Goal: Book appointment/travel/reservation

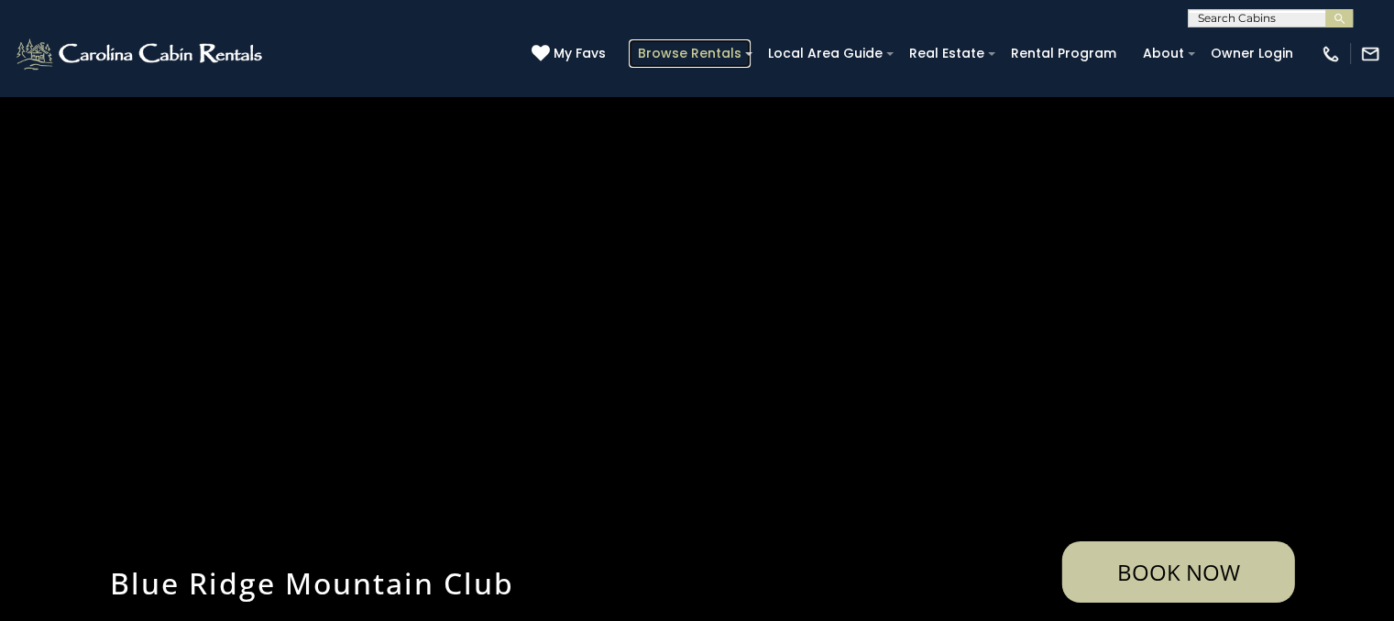
click at [727, 61] on link "Browse Rentals" at bounding box center [690, 53] width 122 height 28
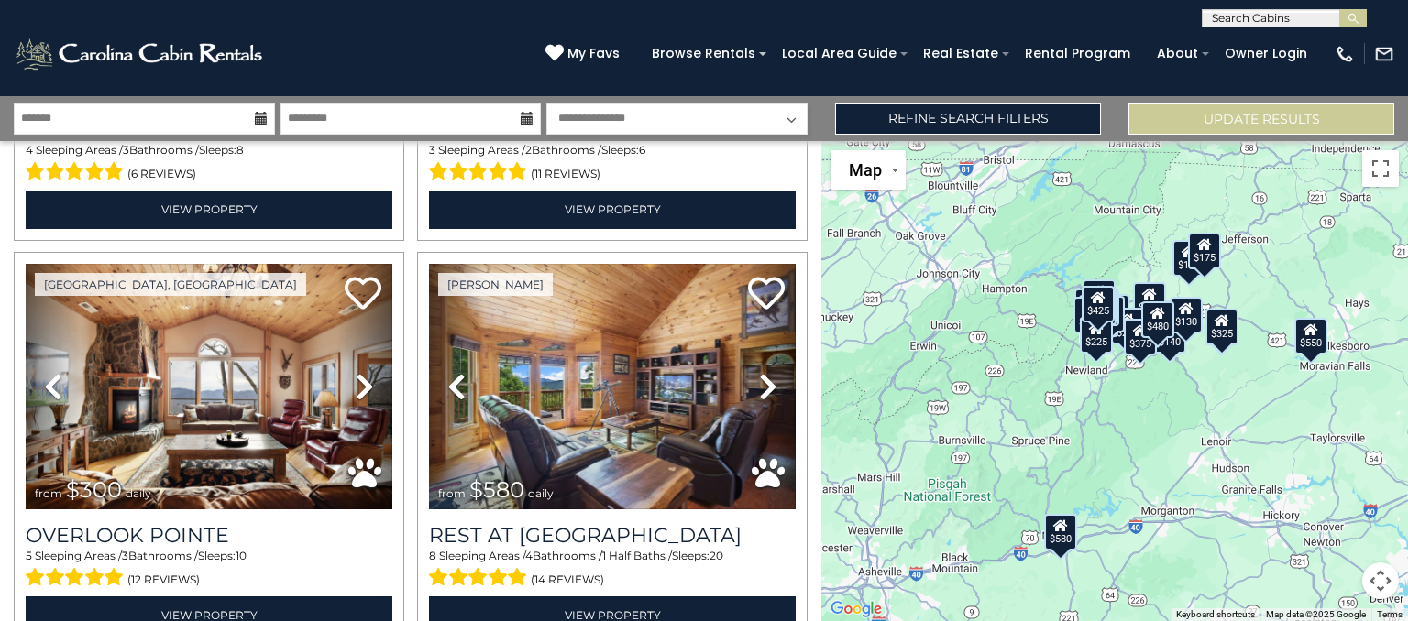
scroll to position [776, 0]
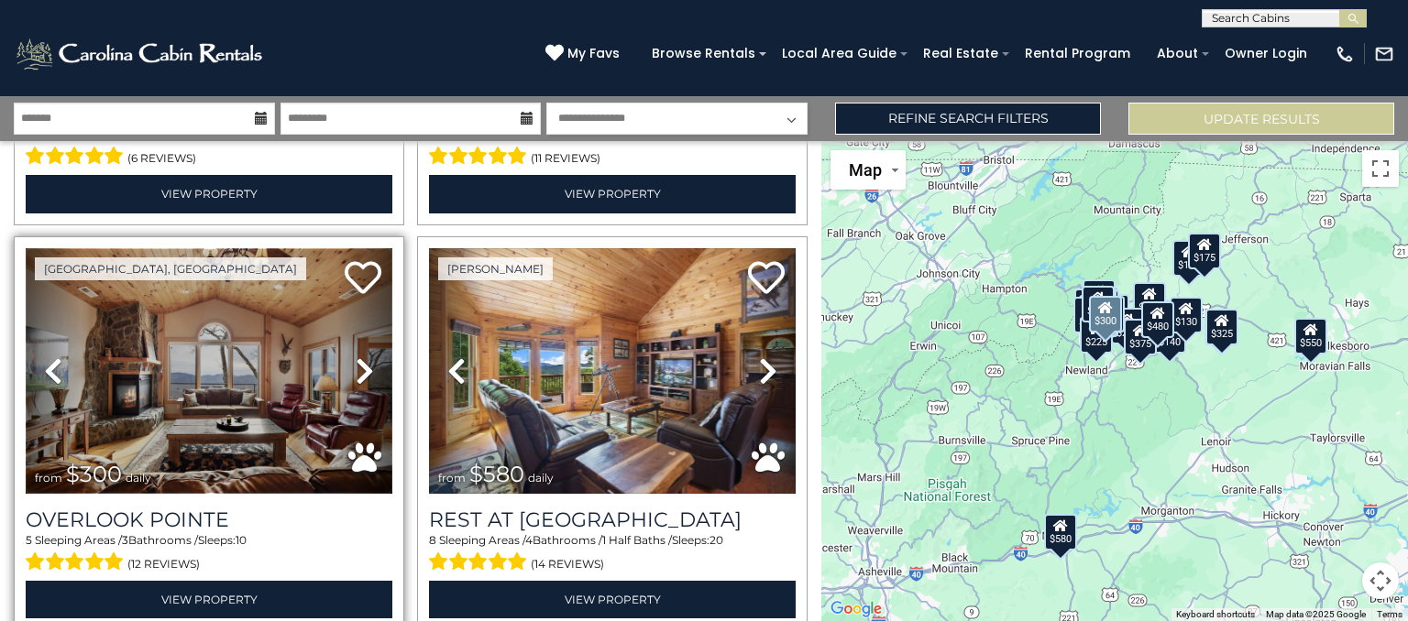
click at [132, 401] on img at bounding box center [209, 371] width 367 height 246
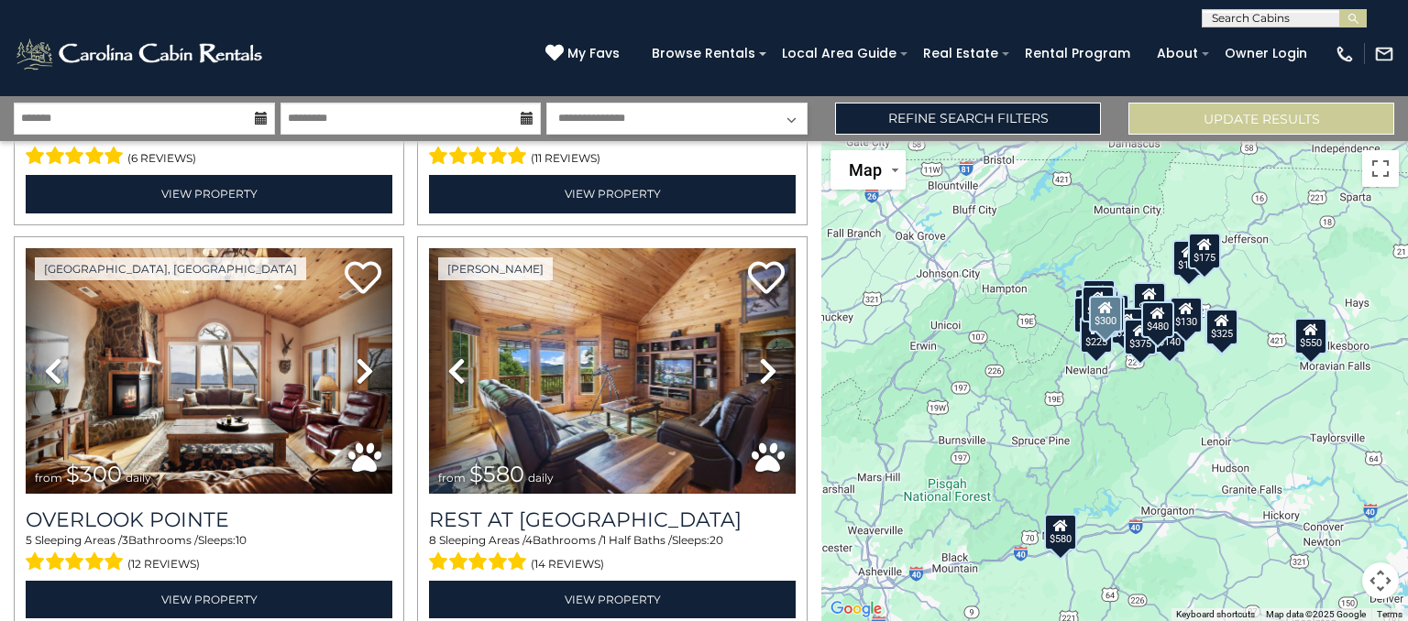
click at [256, 121] on icon at bounding box center [261, 118] width 13 height 13
click at [260, 112] on icon at bounding box center [261, 118] width 13 height 13
click at [114, 117] on input "text" at bounding box center [144, 119] width 261 height 32
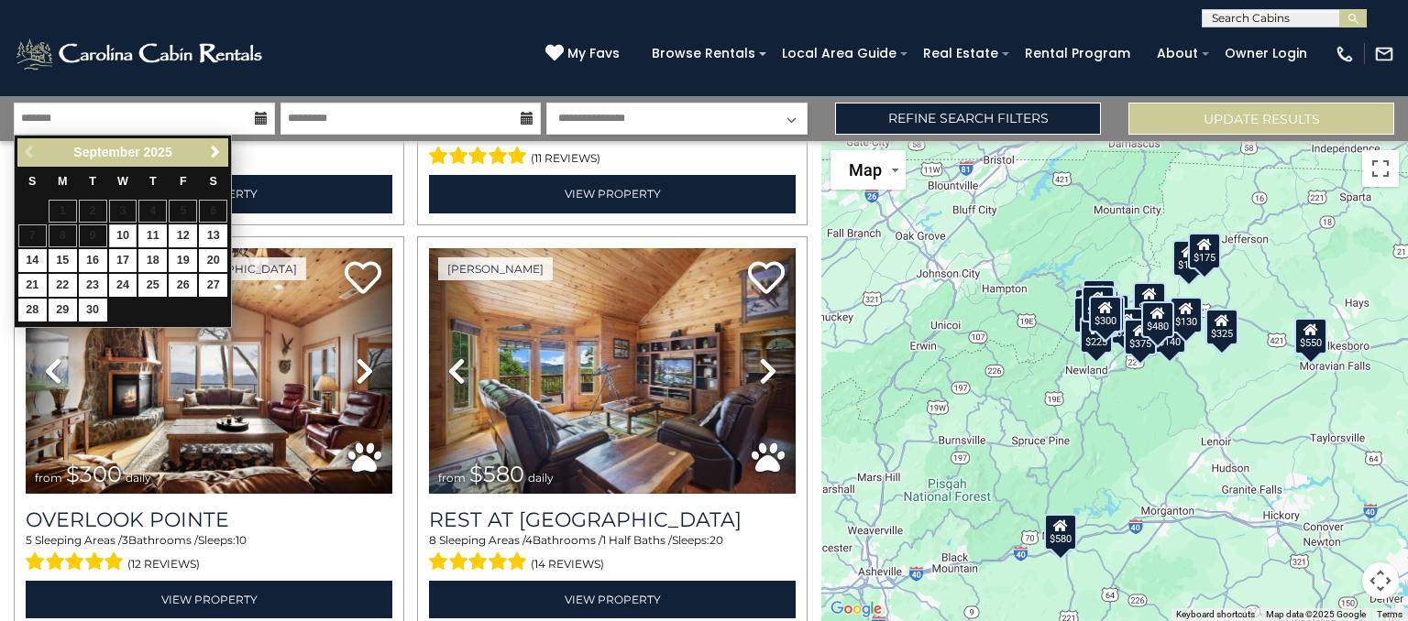
click at [214, 152] on span "Next" at bounding box center [215, 152] width 15 height 15
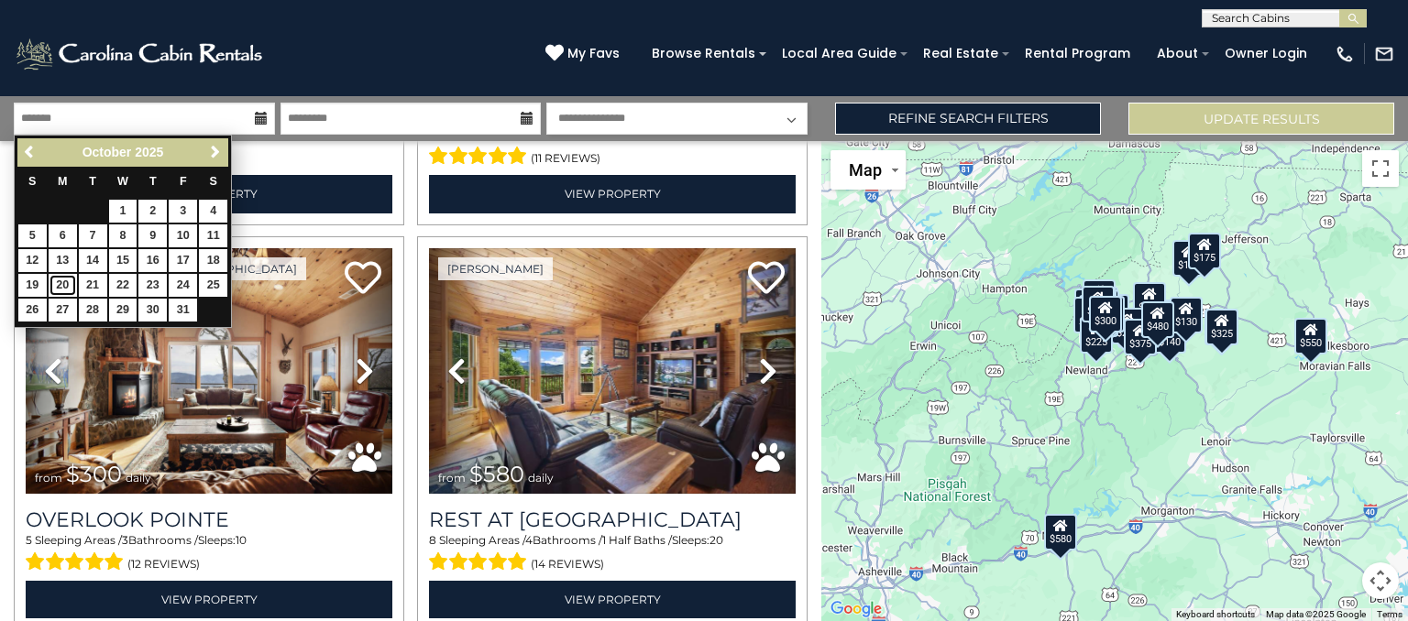
click at [60, 287] on link "20" at bounding box center [63, 285] width 28 height 23
type input "********"
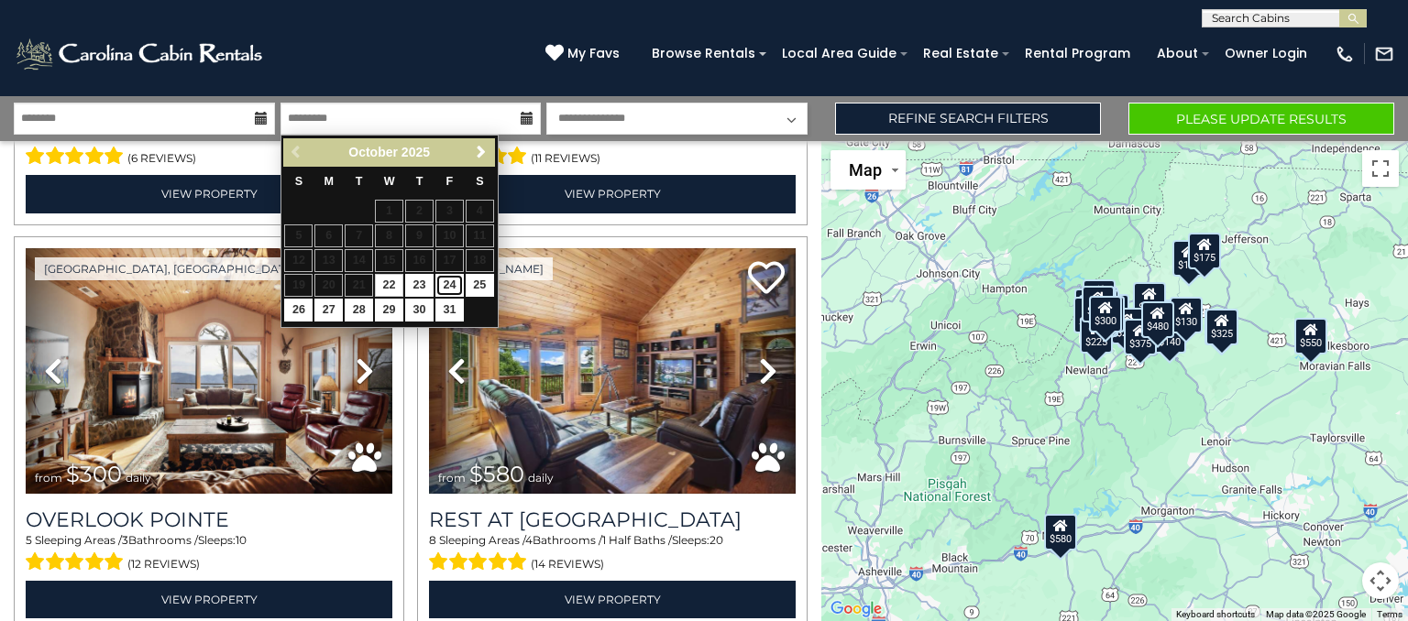
click at [455, 287] on link "24" at bounding box center [449, 285] width 28 height 23
type input "********"
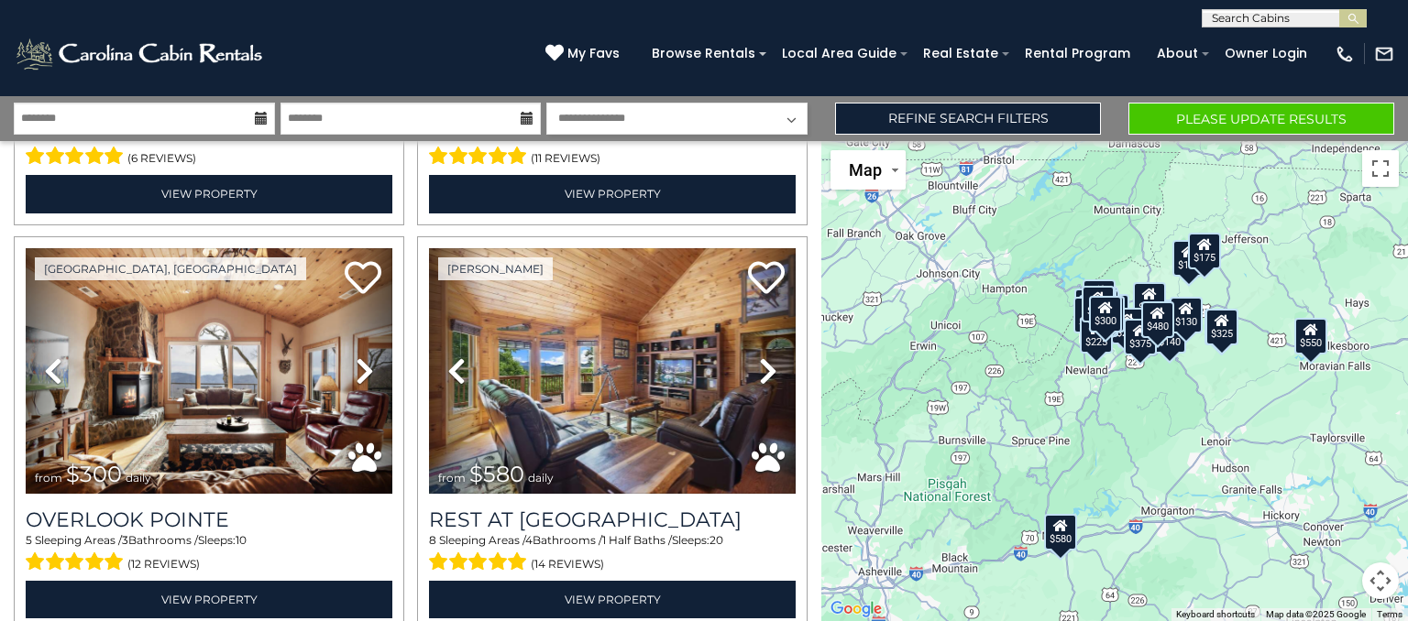
click at [780, 124] on select "**********" at bounding box center [676, 119] width 261 height 32
click at [781, 105] on select "**********" at bounding box center [676, 119] width 261 height 32
click at [1316, 117] on button "Please Update Results" at bounding box center [1261, 119] width 266 height 32
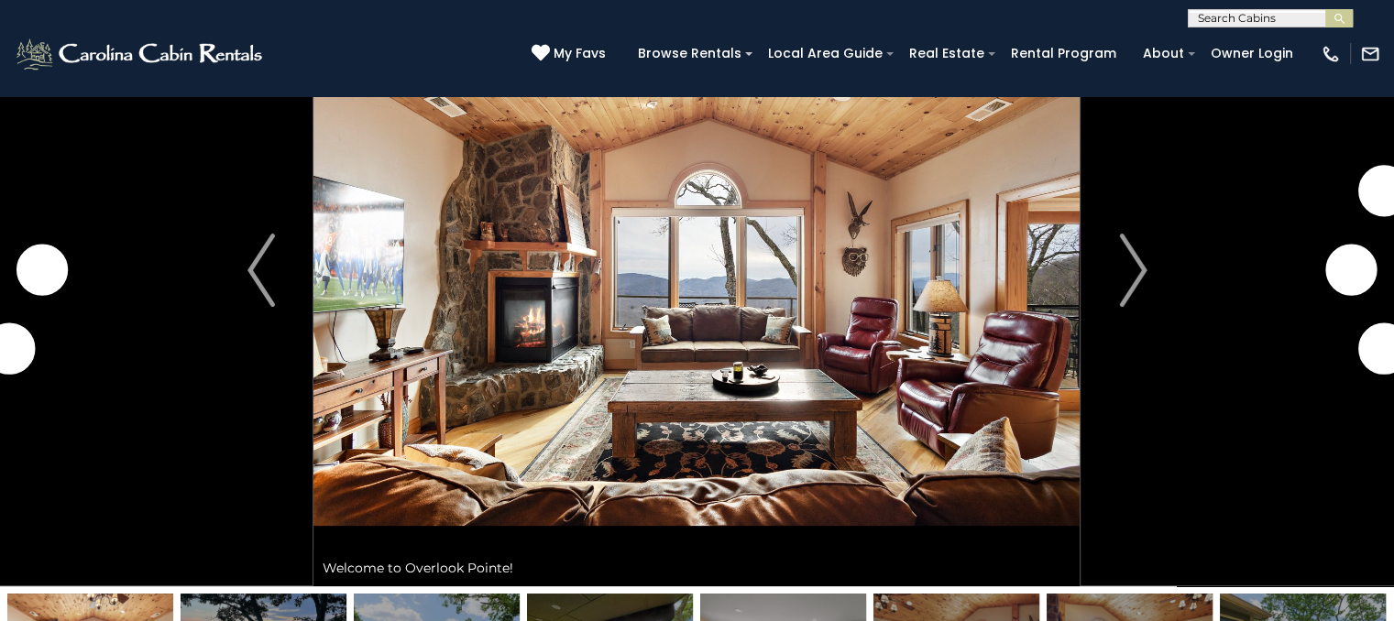
scroll to position [139, 0]
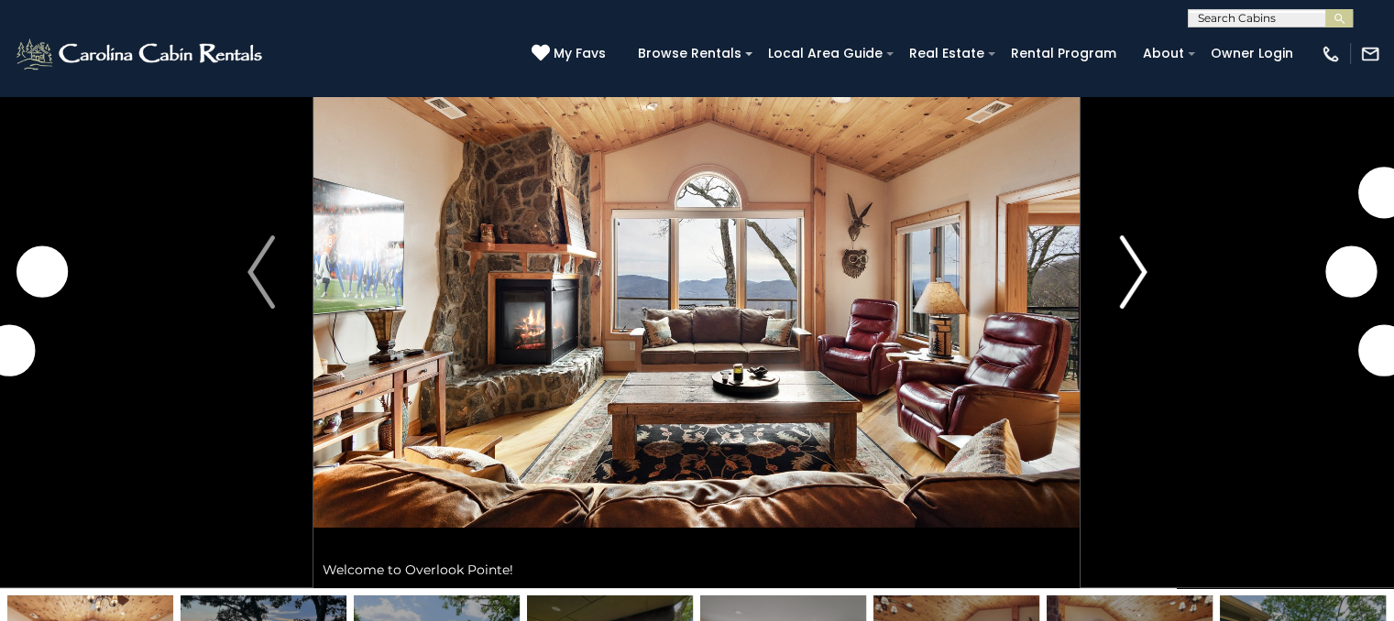
click at [1132, 276] on img "Next" at bounding box center [1132, 272] width 27 height 73
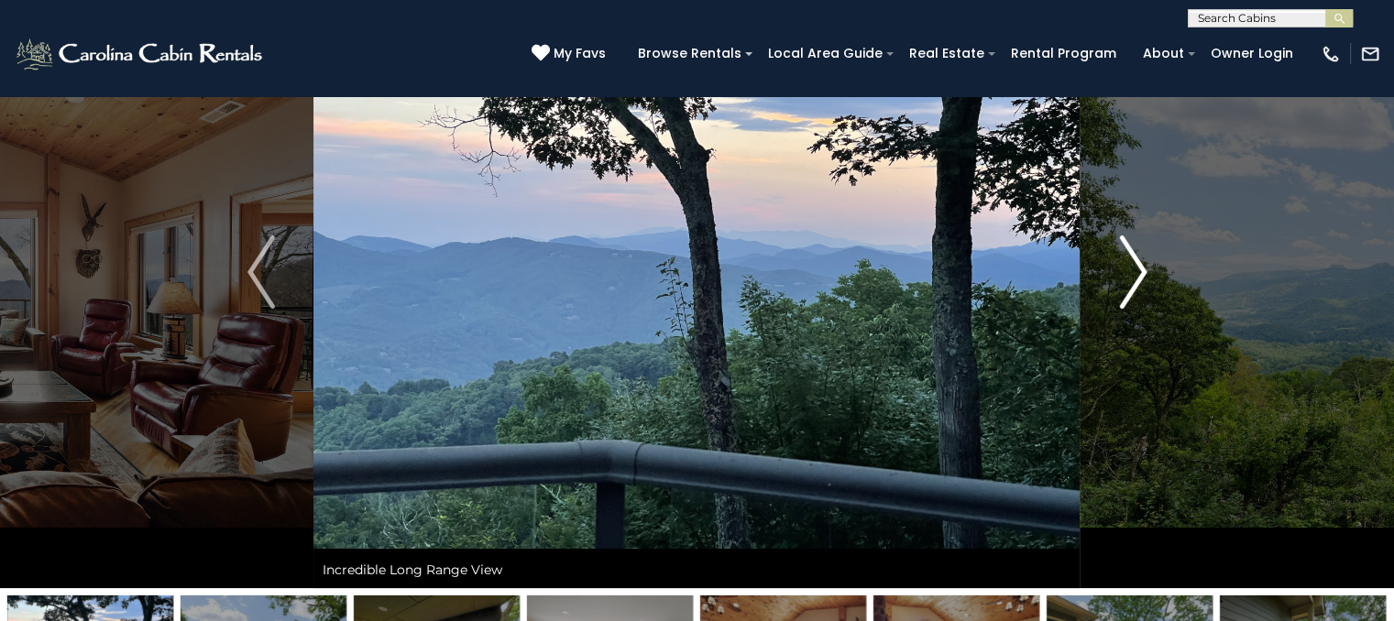
click at [1166, 287] on button "Next" at bounding box center [1133, 272] width 105 height 632
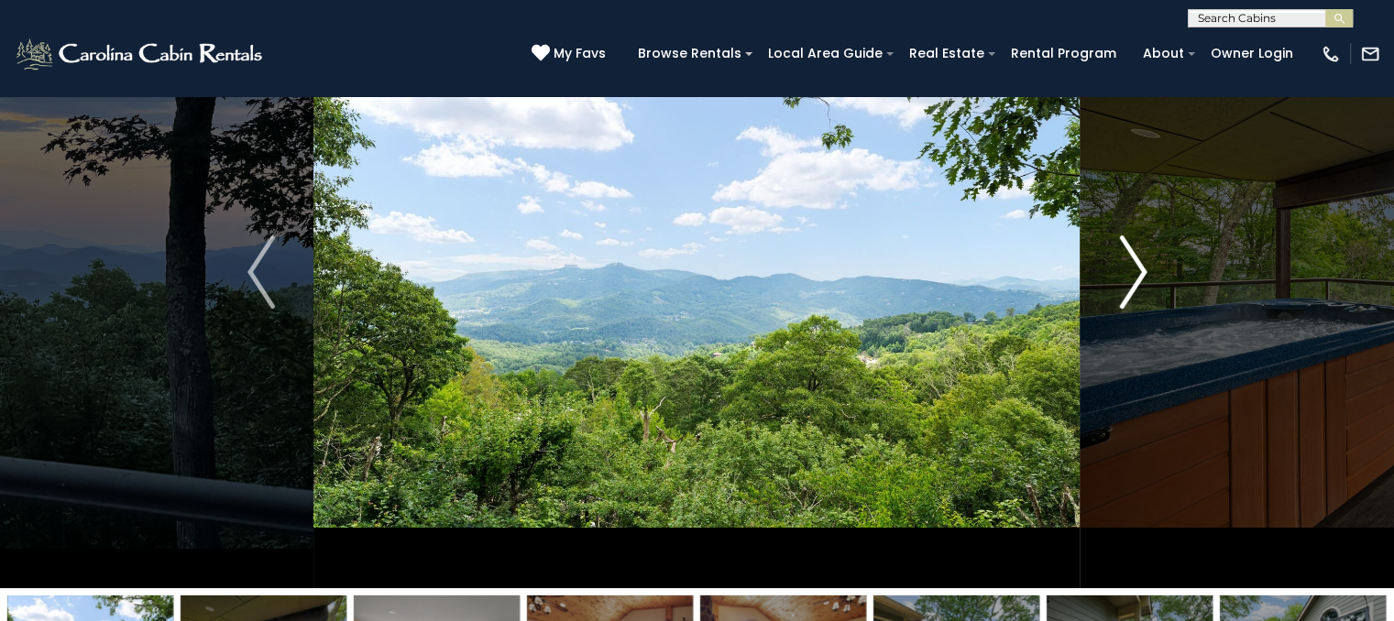
click at [1142, 271] on img "Next" at bounding box center [1132, 272] width 27 height 73
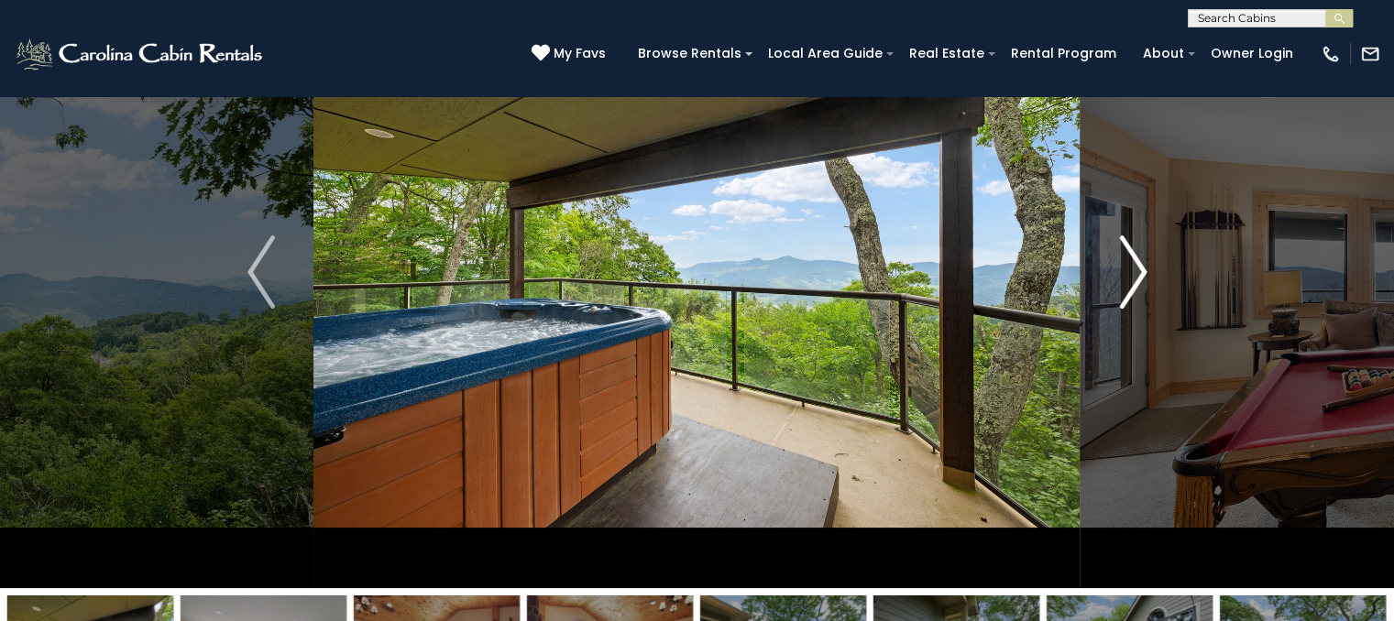
click at [1131, 292] on img "Next" at bounding box center [1132, 272] width 27 height 73
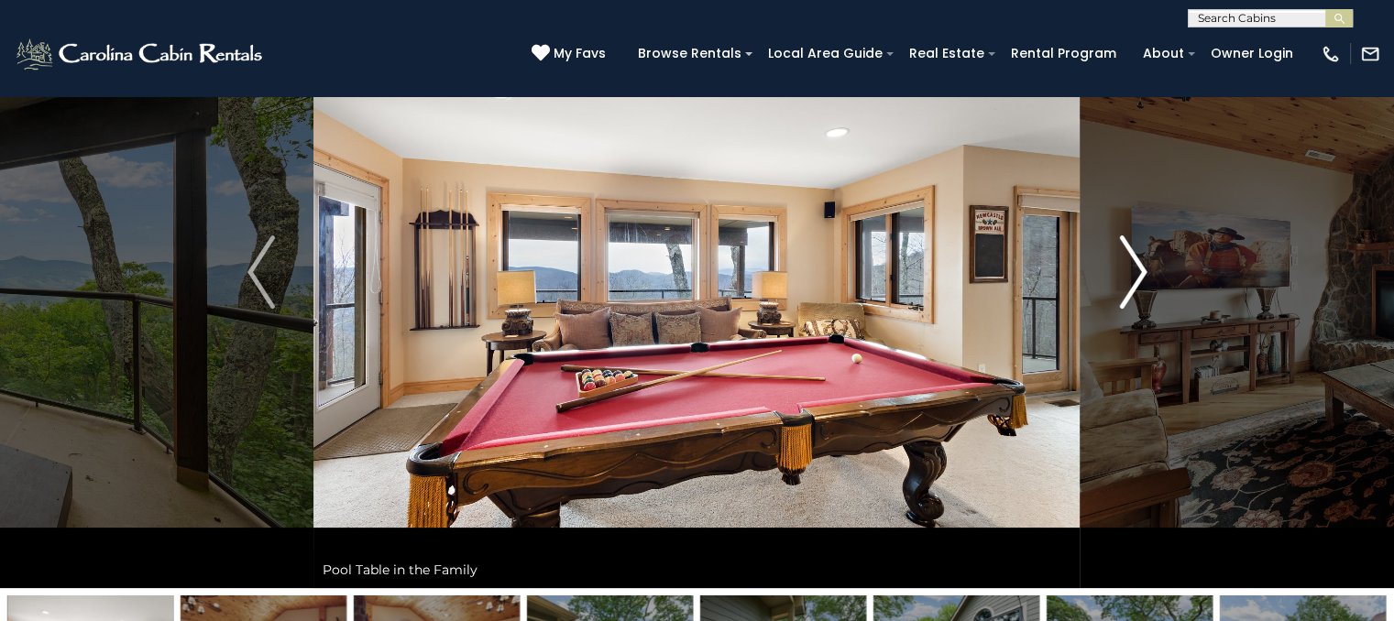
click at [1166, 280] on button "Next" at bounding box center [1133, 272] width 105 height 632
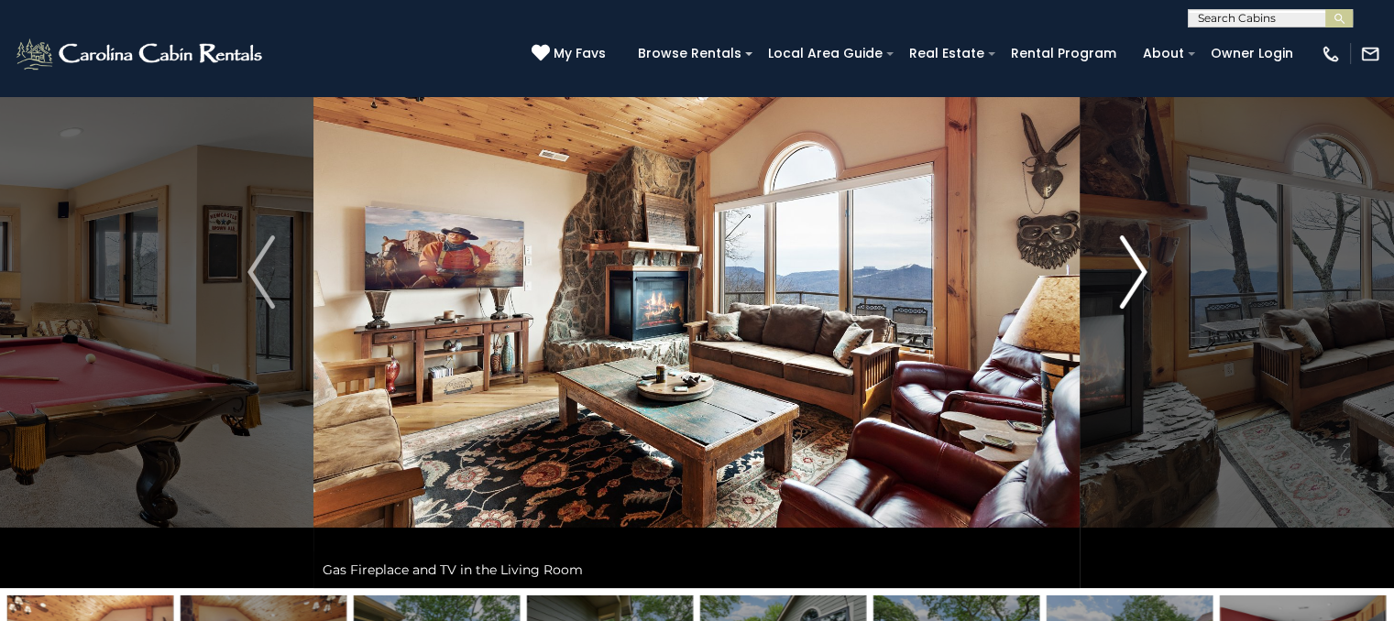
click at [1179, 289] on button "Next" at bounding box center [1133, 272] width 105 height 632
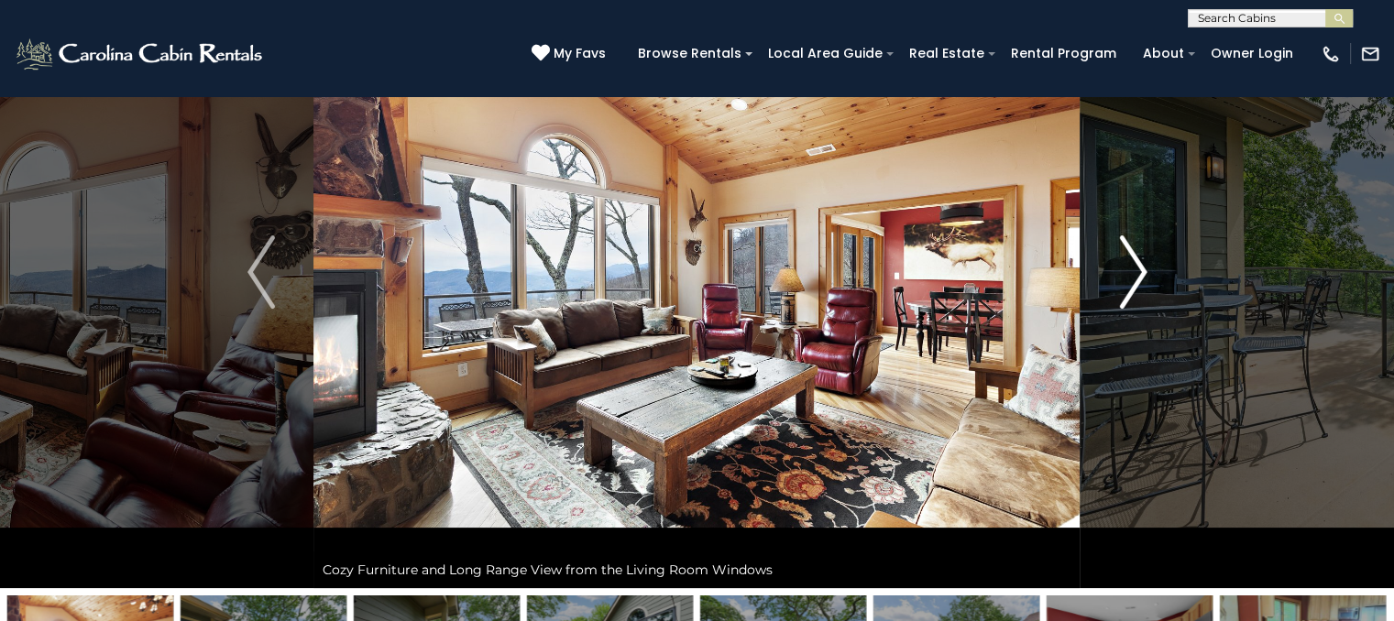
click at [1153, 271] on button "Next" at bounding box center [1133, 272] width 105 height 632
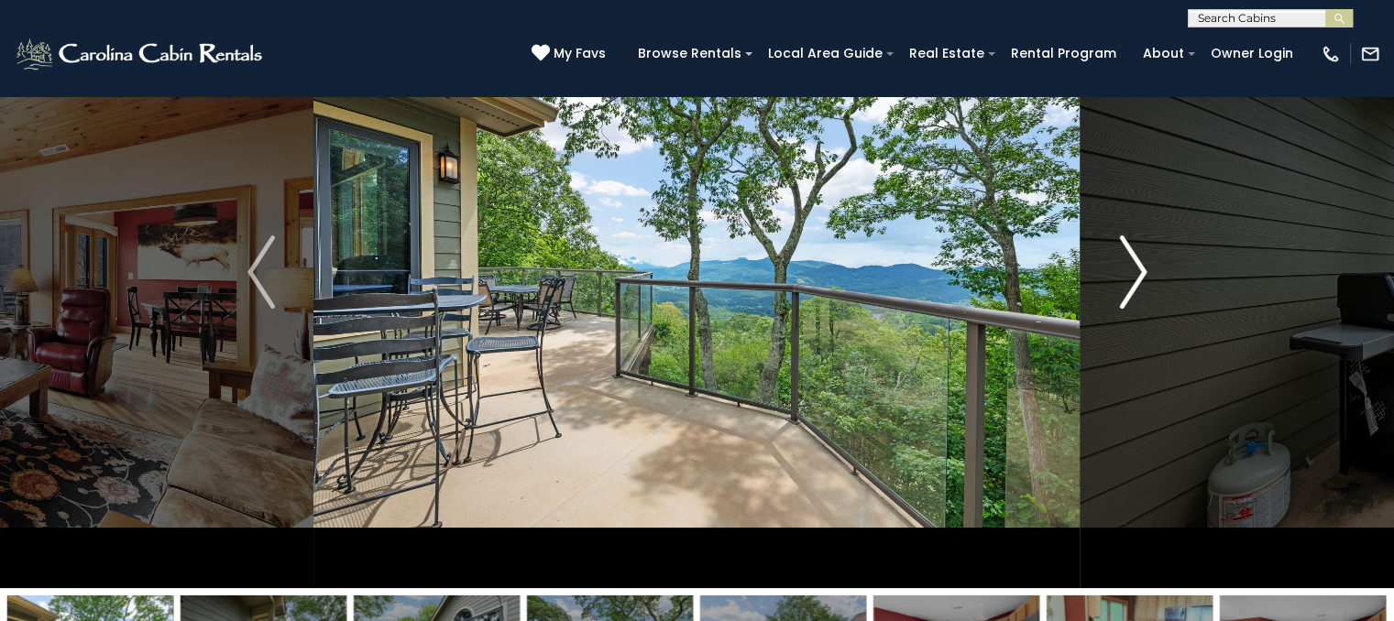
click at [1159, 280] on button "Next" at bounding box center [1133, 272] width 105 height 632
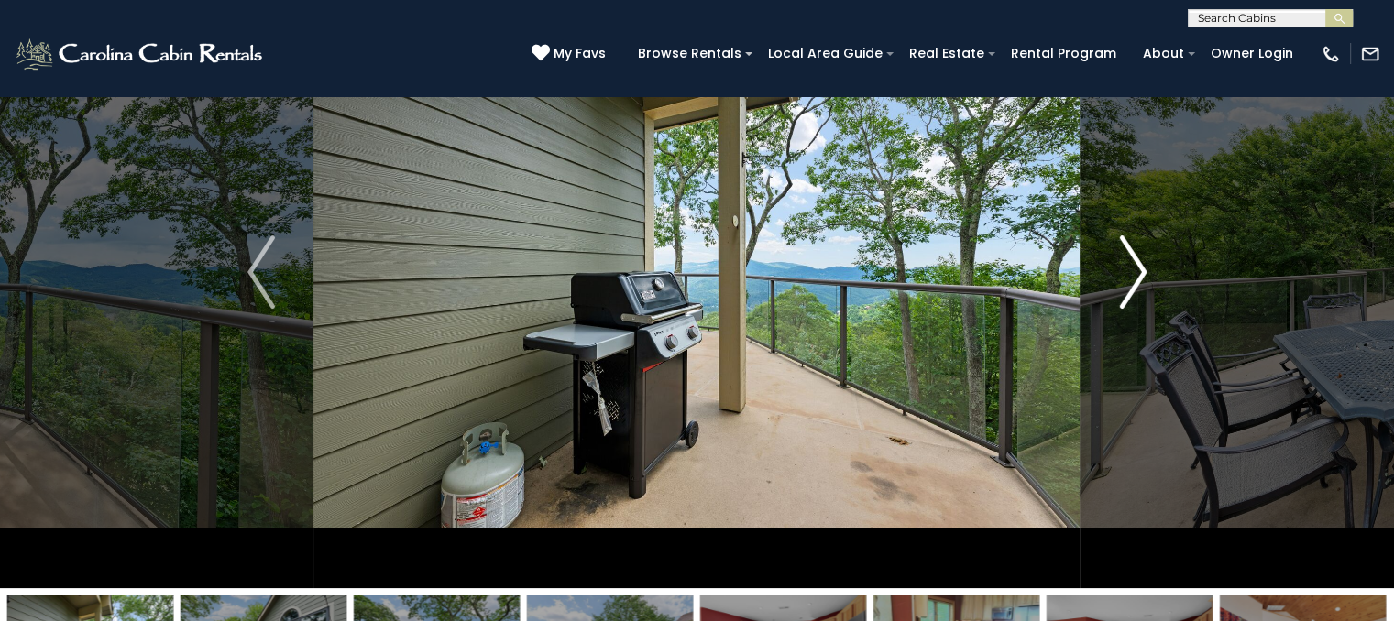
click at [1166, 279] on button "Next" at bounding box center [1133, 272] width 105 height 632
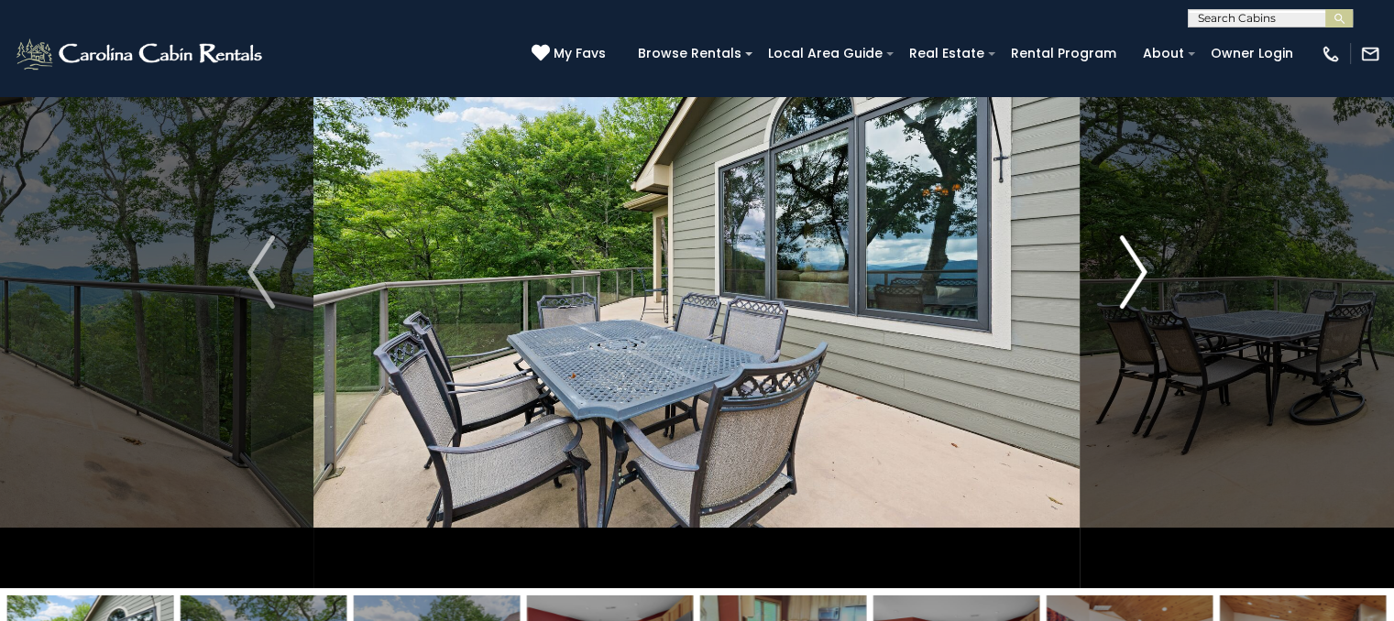
click at [1166, 278] on button "Next" at bounding box center [1133, 272] width 105 height 632
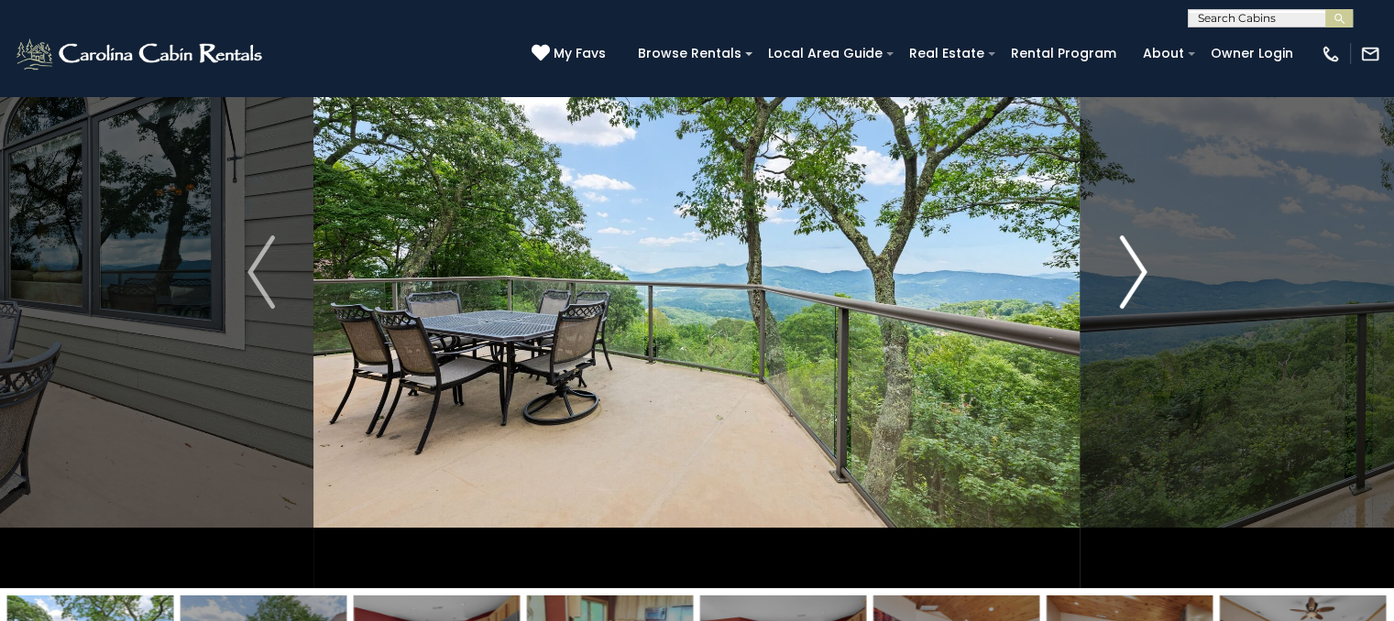
click at [1160, 282] on button "Next" at bounding box center [1133, 272] width 105 height 632
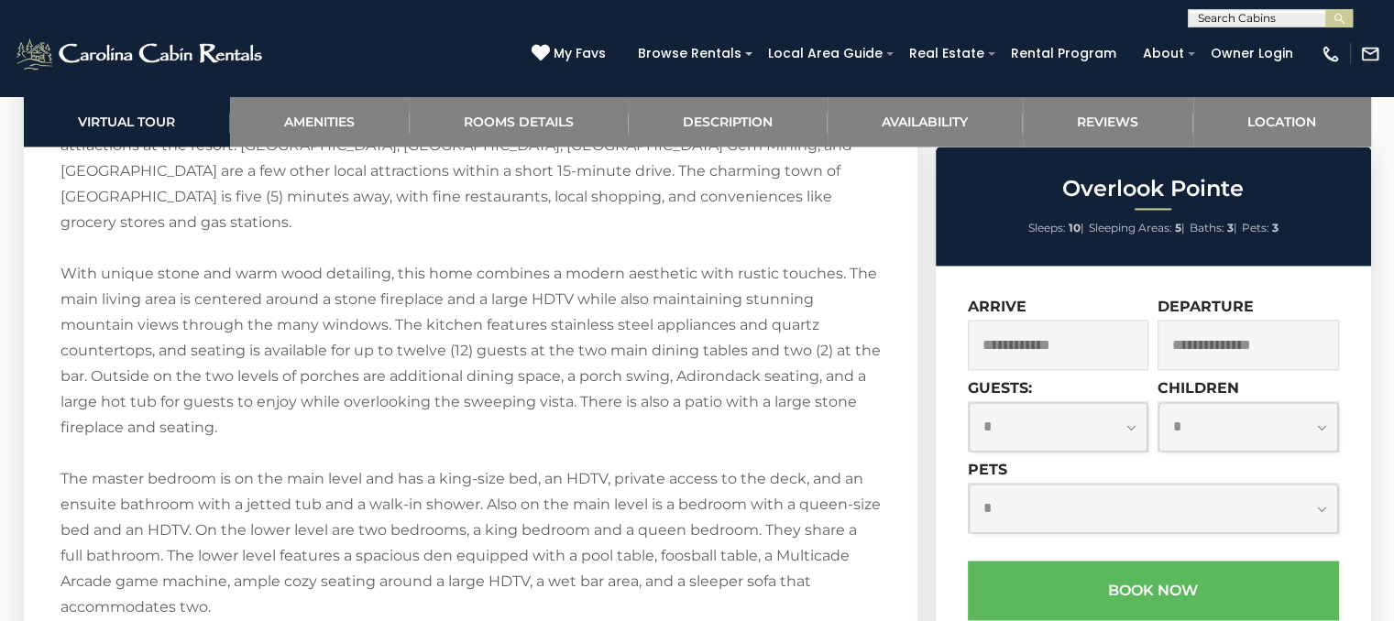
scroll to position [2915, 0]
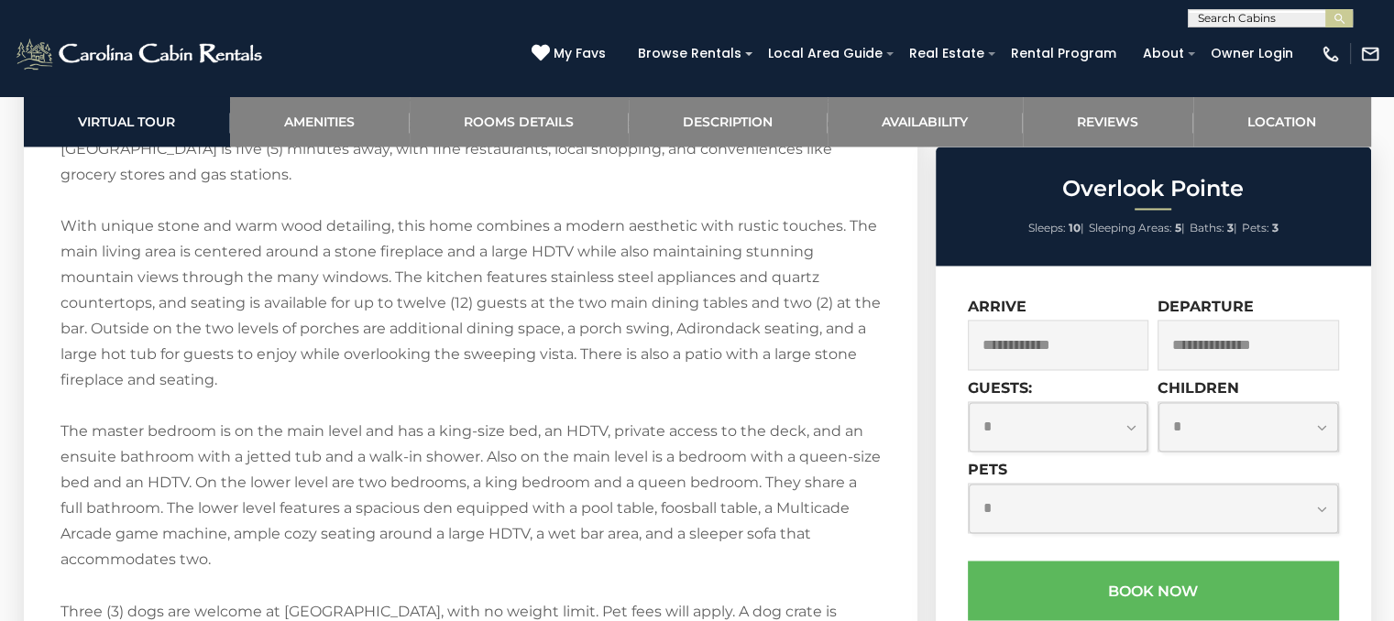
click at [1074, 349] on input "text" at bounding box center [1058, 345] width 181 height 50
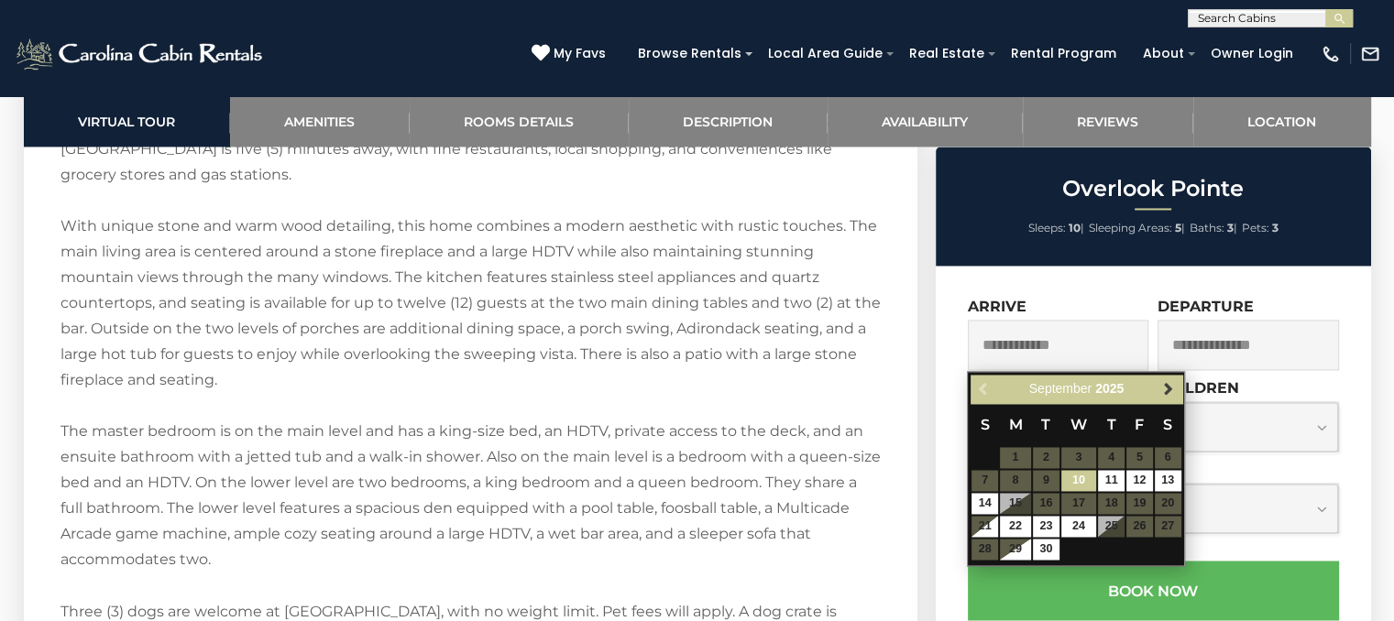
click at [1164, 392] on span "Next" at bounding box center [1168, 389] width 15 height 15
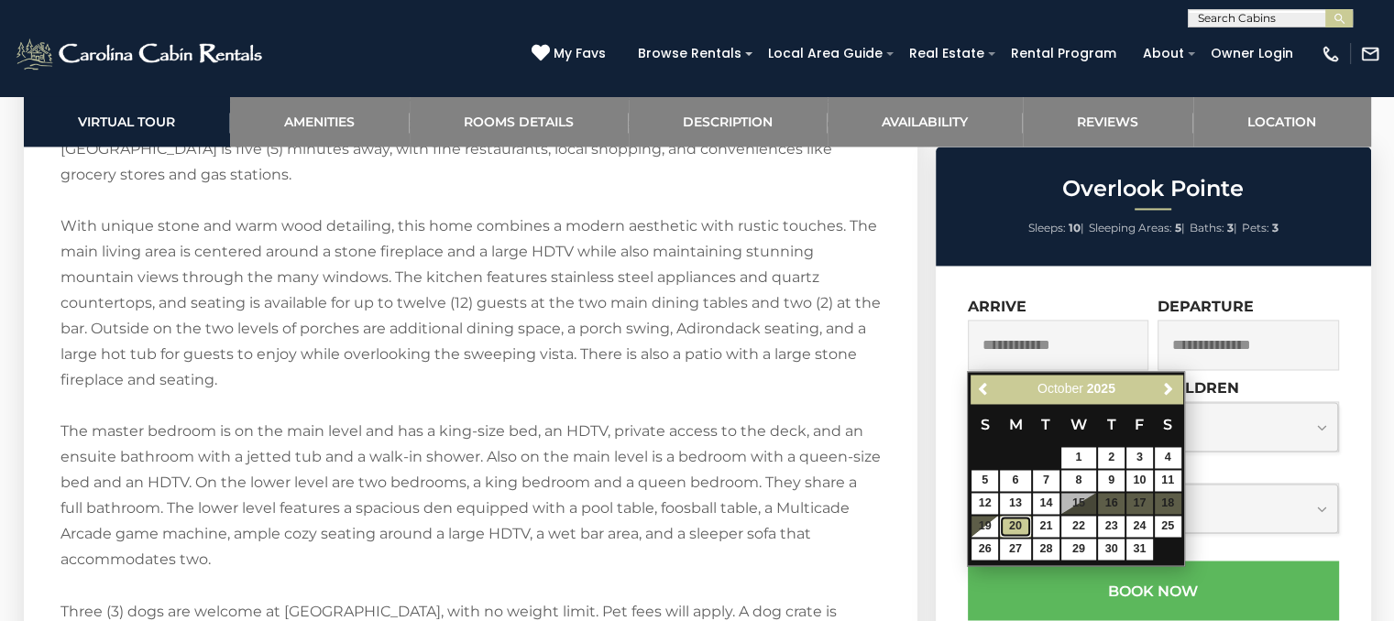
click at [1016, 525] on link "20" at bounding box center [1015, 526] width 31 height 21
type input "**********"
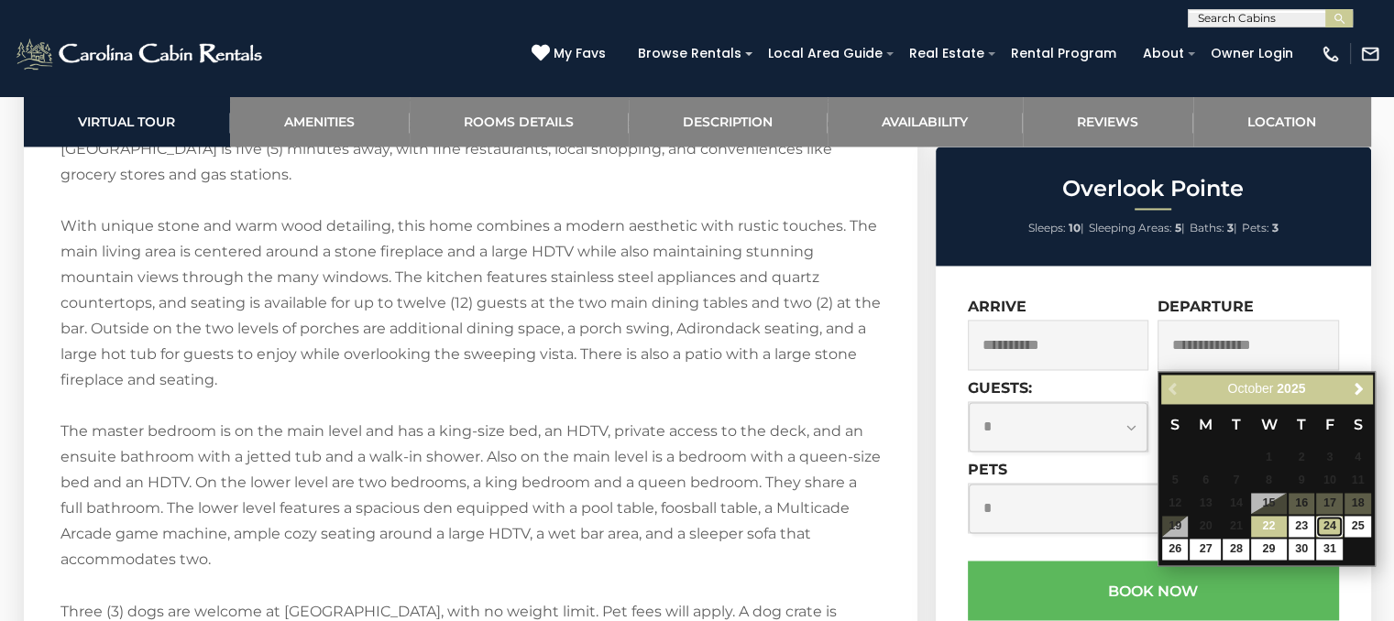
click at [1330, 525] on link "24" at bounding box center [1329, 526] width 27 height 21
type input "**********"
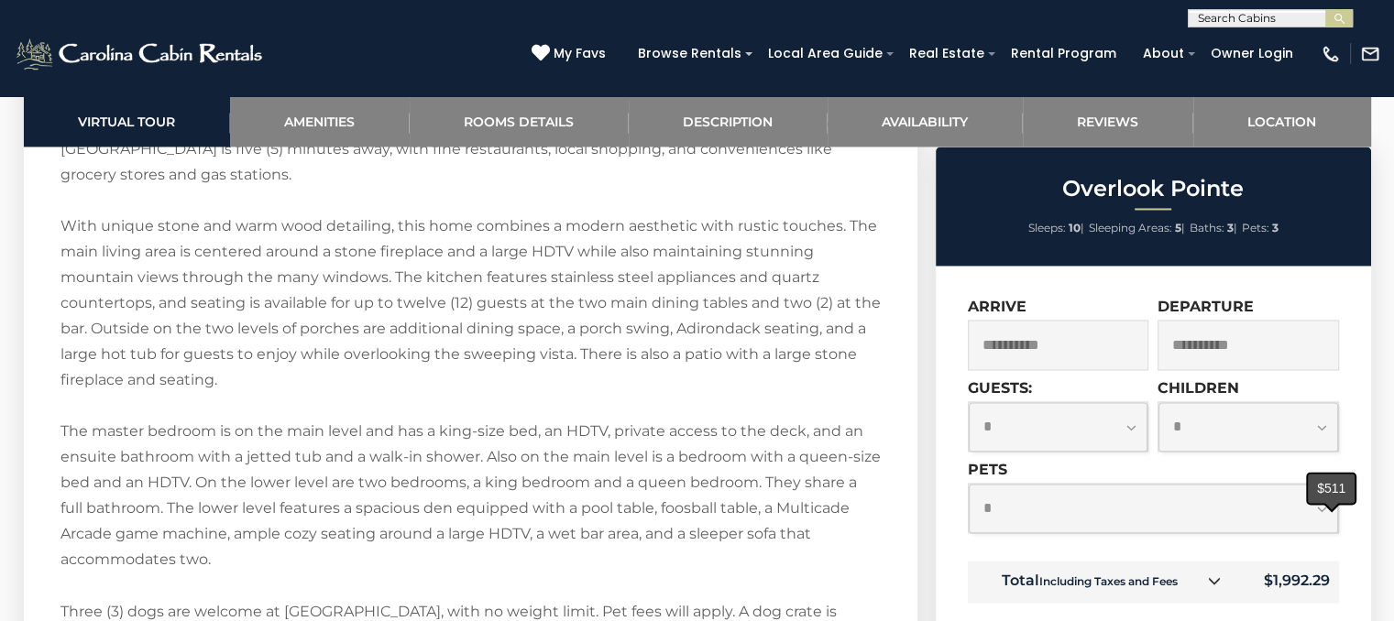
click at [1122, 423] on select "**********" at bounding box center [1059, 426] width 180 height 49
select select "*"
click at [969, 403] on select "**********" at bounding box center [1059, 426] width 180 height 49
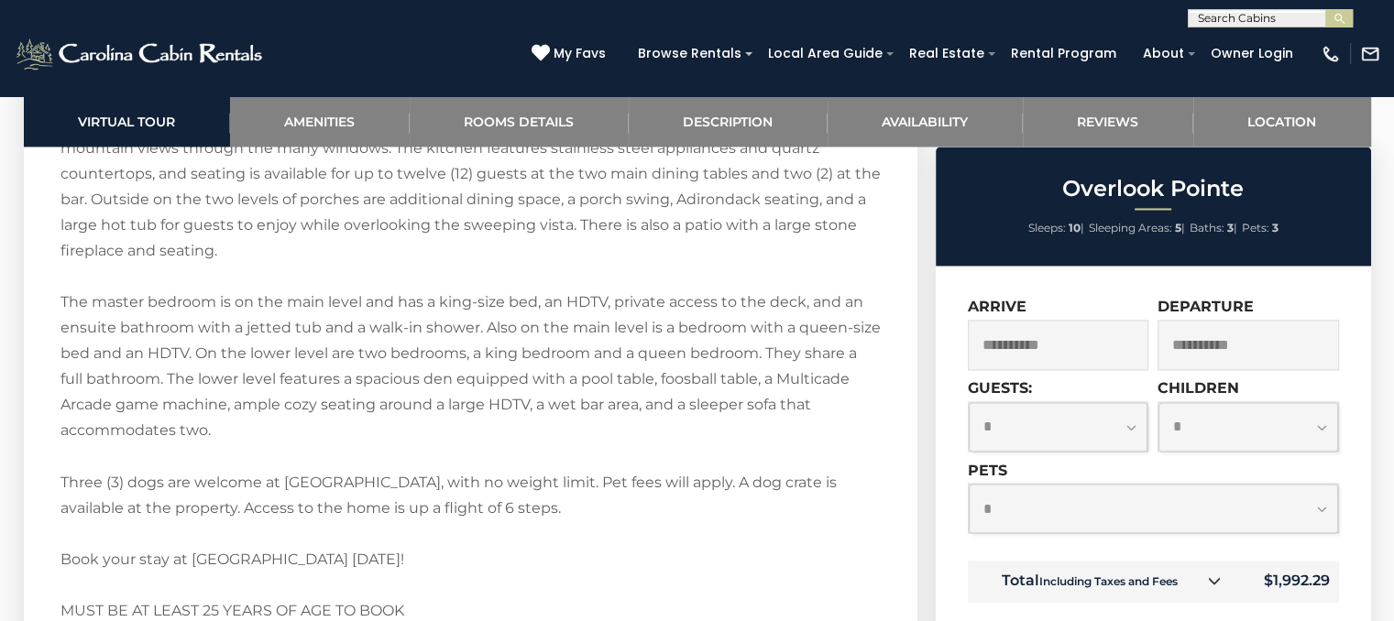
scroll to position [3055, 0]
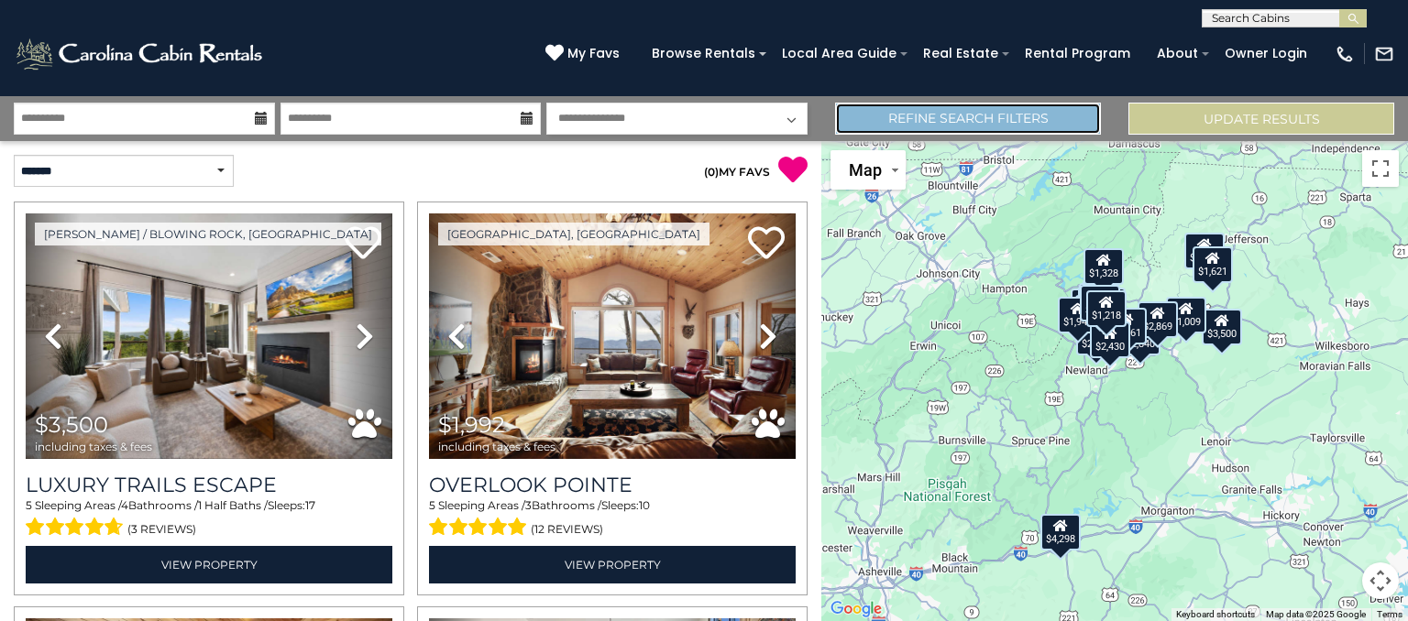
click at [950, 119] on link "Refine Search Filters" at bounding box center [968, 119] width 266 height 32
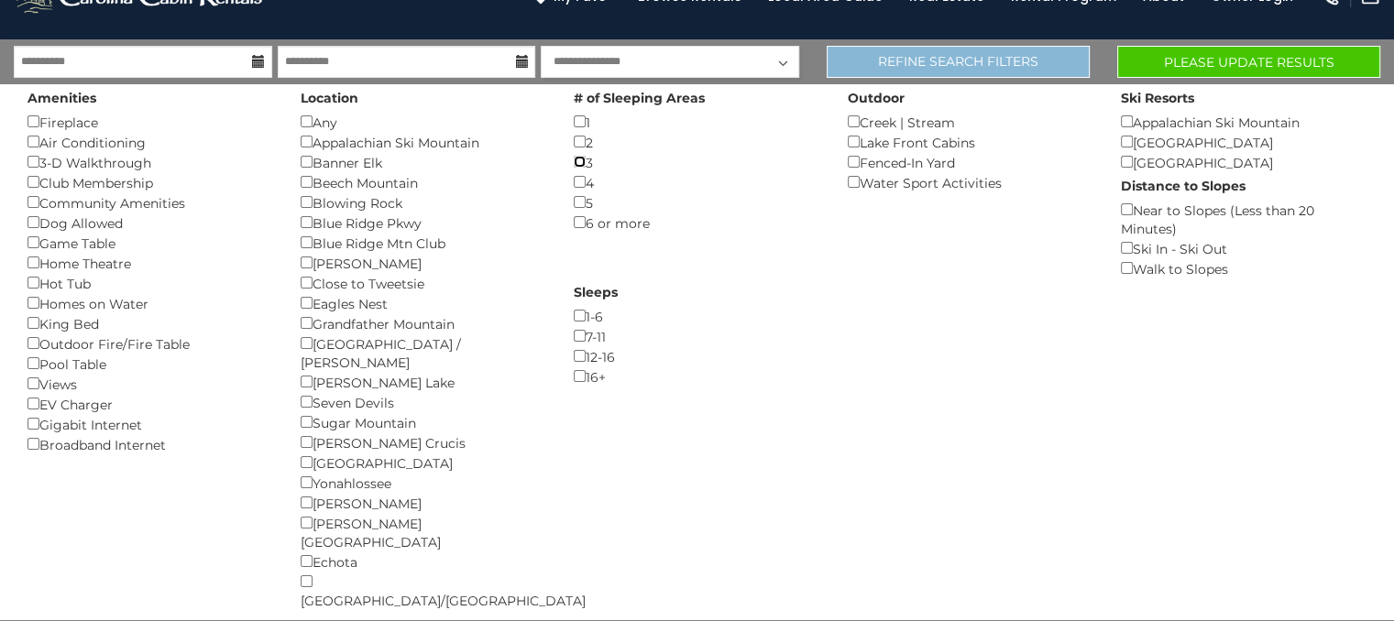
scroll to position [56, 0]
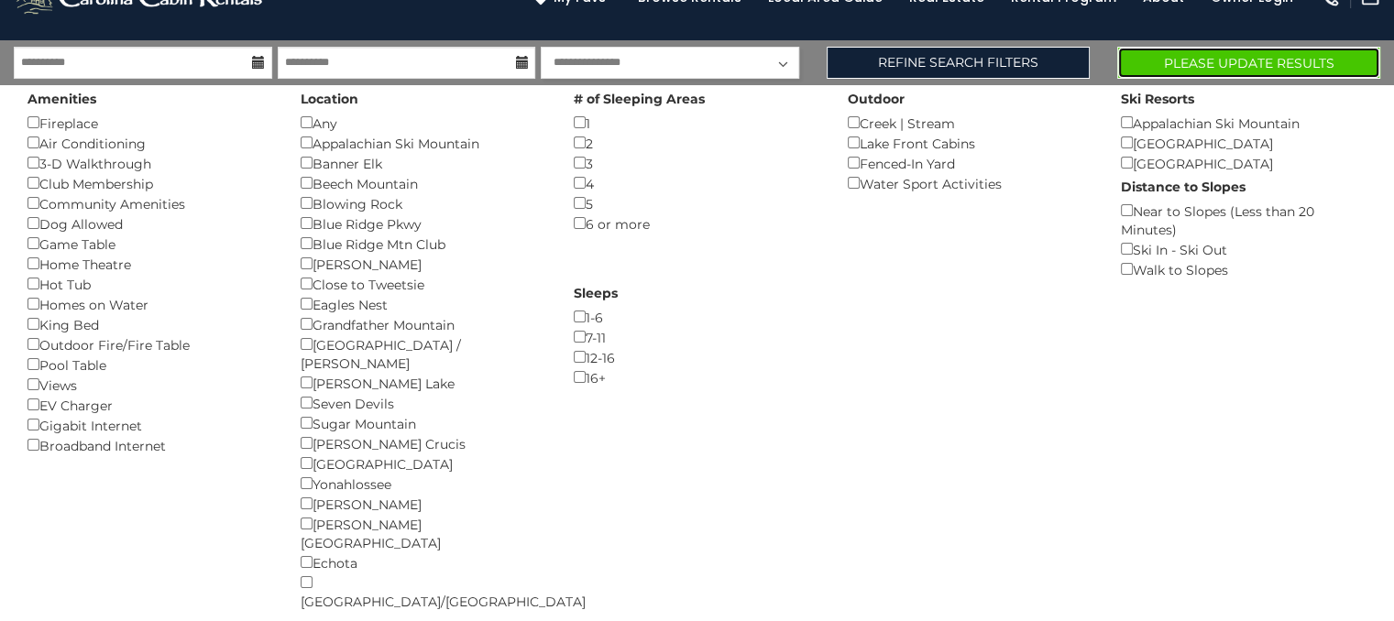
click at [1237, 56] on button "Please Update Results" at bounding box center [1248, 63] width 263 height 32
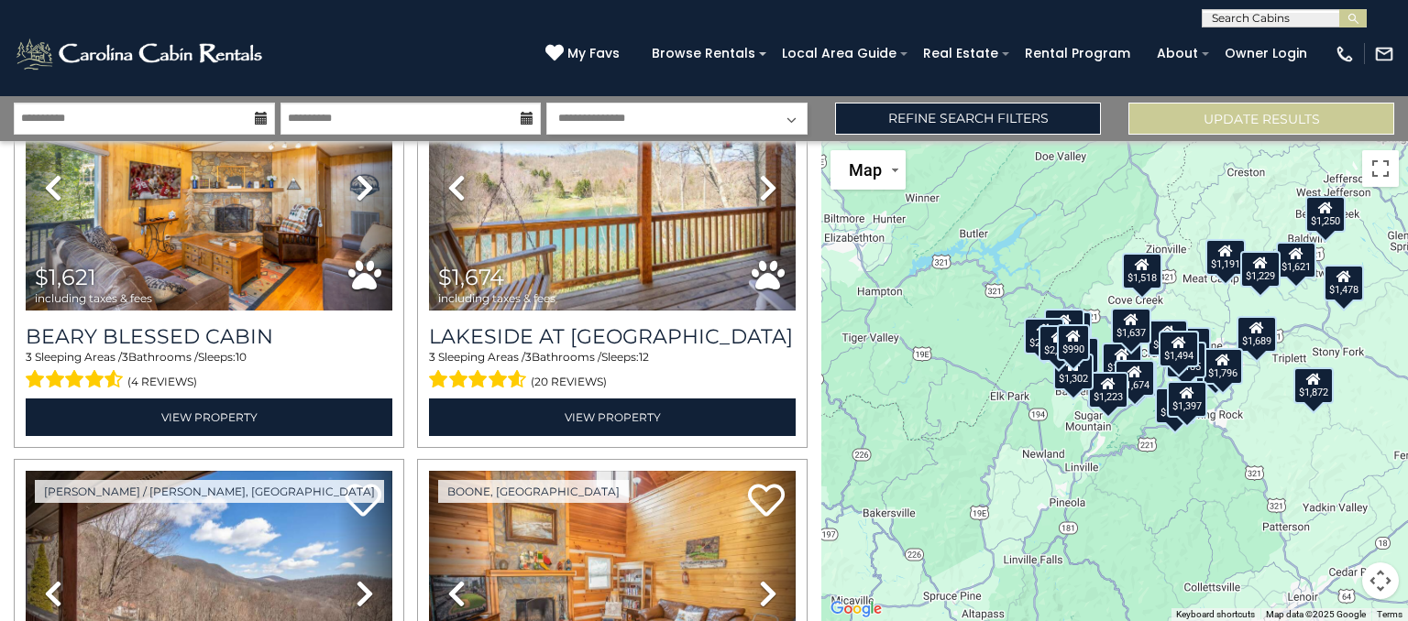
scroll to position [2242, 0]
